Goal: Information Seeking & Learning: Learn about a topic

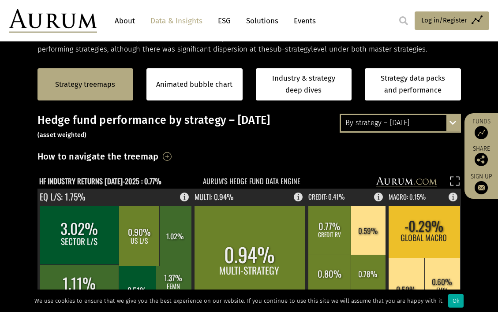
scroll to position [176, 0]
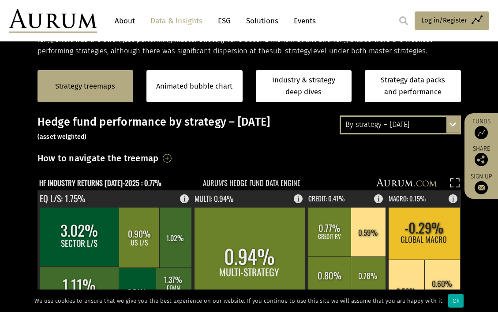
click at [441, 123] on div "By strategy – [DATE]" at bounding box center [400, 125] width 119 height 16
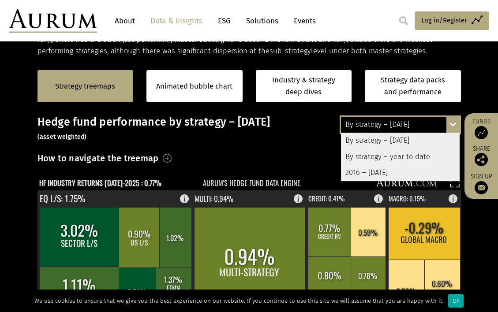
click at [401, 172] on div "2016 – [DATE]" at bounding box center [400, 173] width 119 height 16
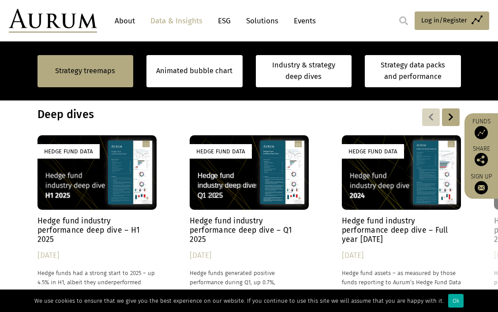
scroll to position [705, 0]
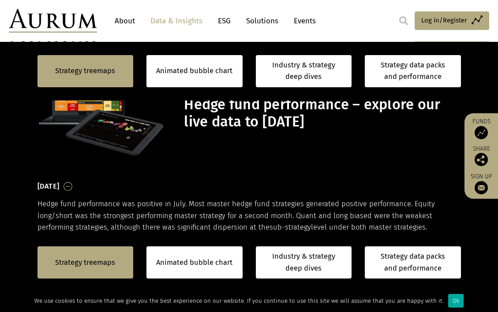
scroll to position [705, 0]
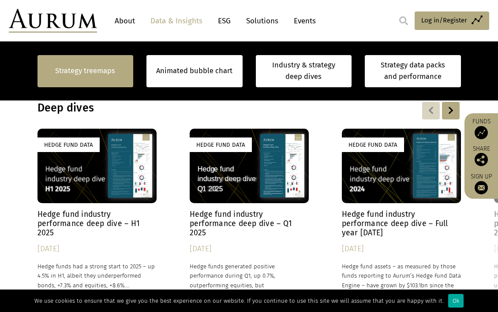
click at [100, 70] on link "Strategy treemaps" at bounding box center [85, 70] width 60 height 11
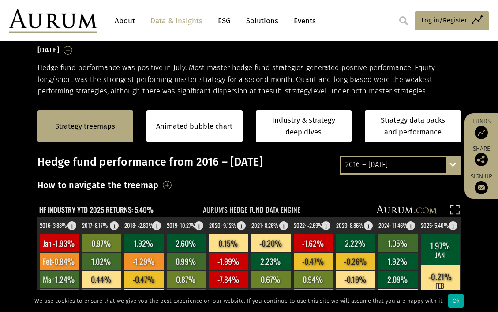
scroll to position [134, 0]
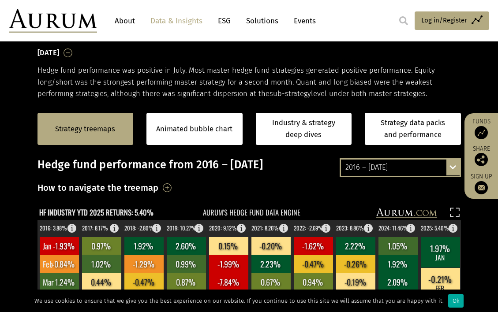
click at [159, 186] on h3 "How to navigate the treemap" at bounding box center [97, 187] width 121 height 15
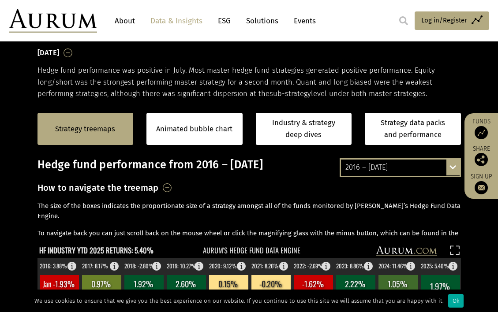
click at [159, 186] on h3 "How to navigate the treemap" at bounding box center [97, 187] width 121 height 15
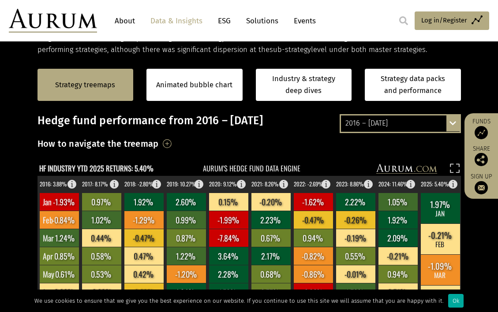
scroll to position [222, 0]
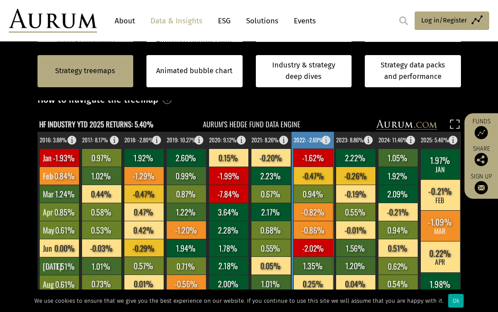
click at [294, 205] on rect at bounding box center [313, 212] width 40 height 18
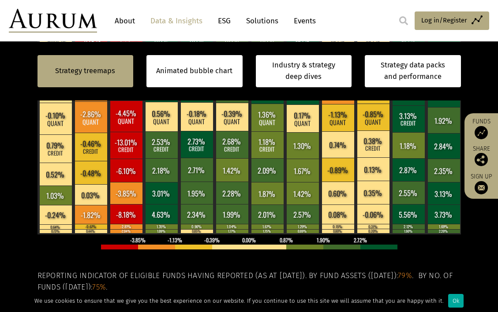
scroll to position [354, 0]
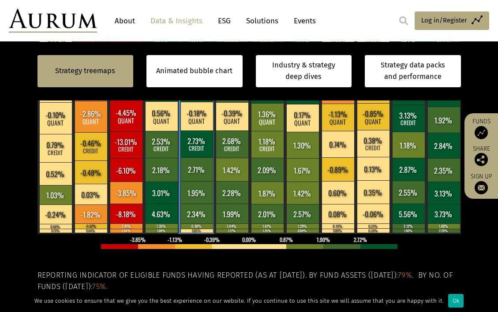
click at [200, 211] on rect at bounding box center [196, 214] width 33 height 20
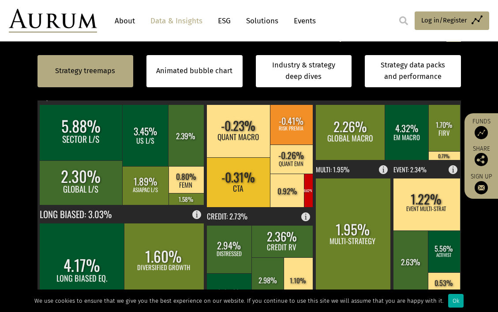
scroll to position [222, 0]
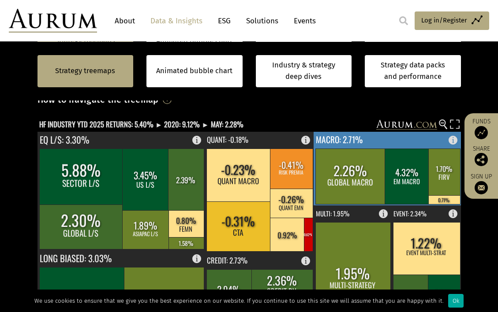
click at [333, 177] on rect at bounding box center [350, 177] width 70 height 56
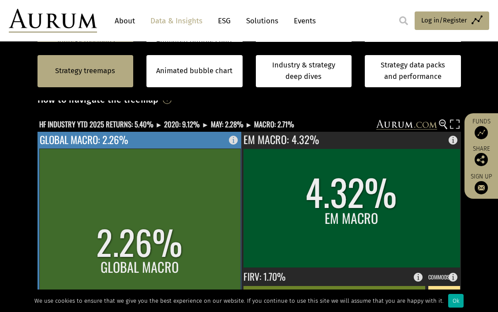
click at [85, 168] on rect at bounding box center [139, 257] width 201 height 216
click at [155, 216] on rect at bounding box center [139, 257] width 201 height 216
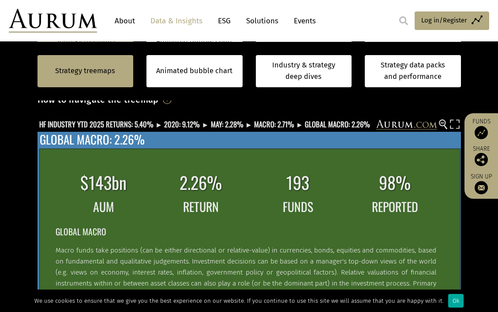
drag, startPoint x: 155, startPoint y: 216, endPoint x: 108, endPoint y: 146, distance: 84.1
click at [108, 146] on text "GLOBAL MACRO: 2.26%" at bounding box center [92, 139] width 105 height 18
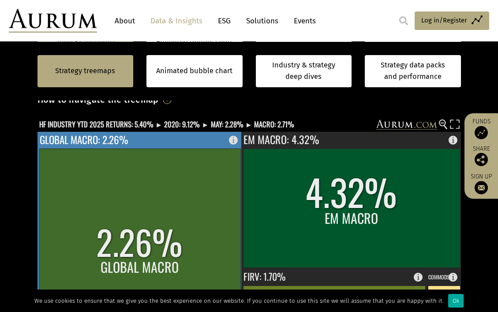
click at [126, 184] on rect at bounding box center [139, 257] width 201 height 216
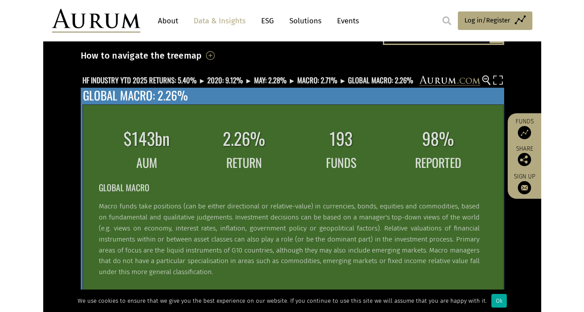
scroll to position [45, 0]
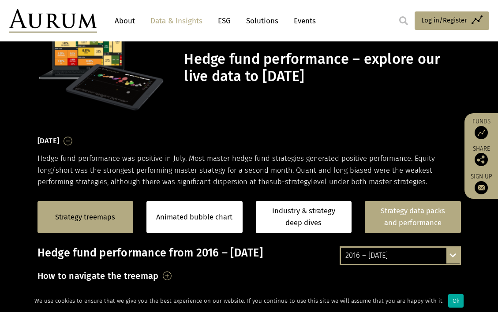
click at [387, 212] on link "Strategy data packs and performance" at bounding box center [413, 217] width 96 height 32
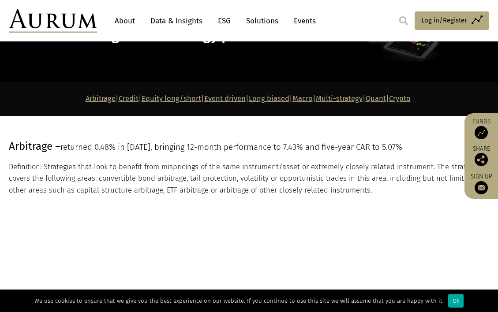
scroll to position [88, 0]
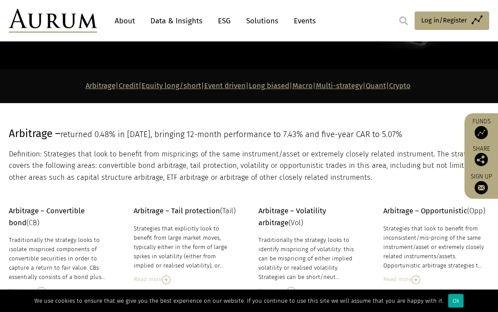
click at [309, 87] on link "Macro" at bounding box center [302, 86] width 20 height 8
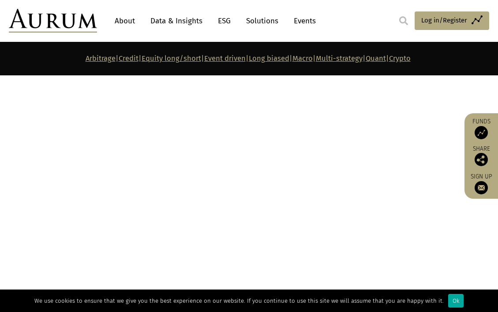
scroll to position [3617, 0]
click at [312, 60] on link "Macro" at bounding box center [302, 58] width 20 height 8
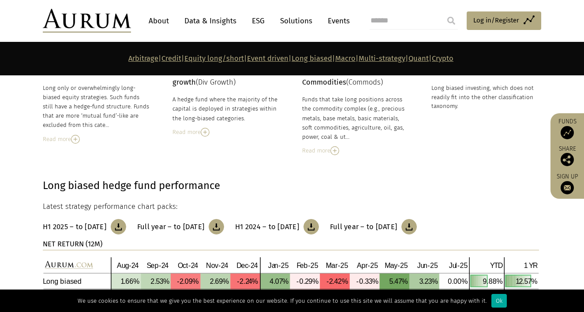
scroll to position [2540, 0]
